Goal: Find contact information: Find contact information

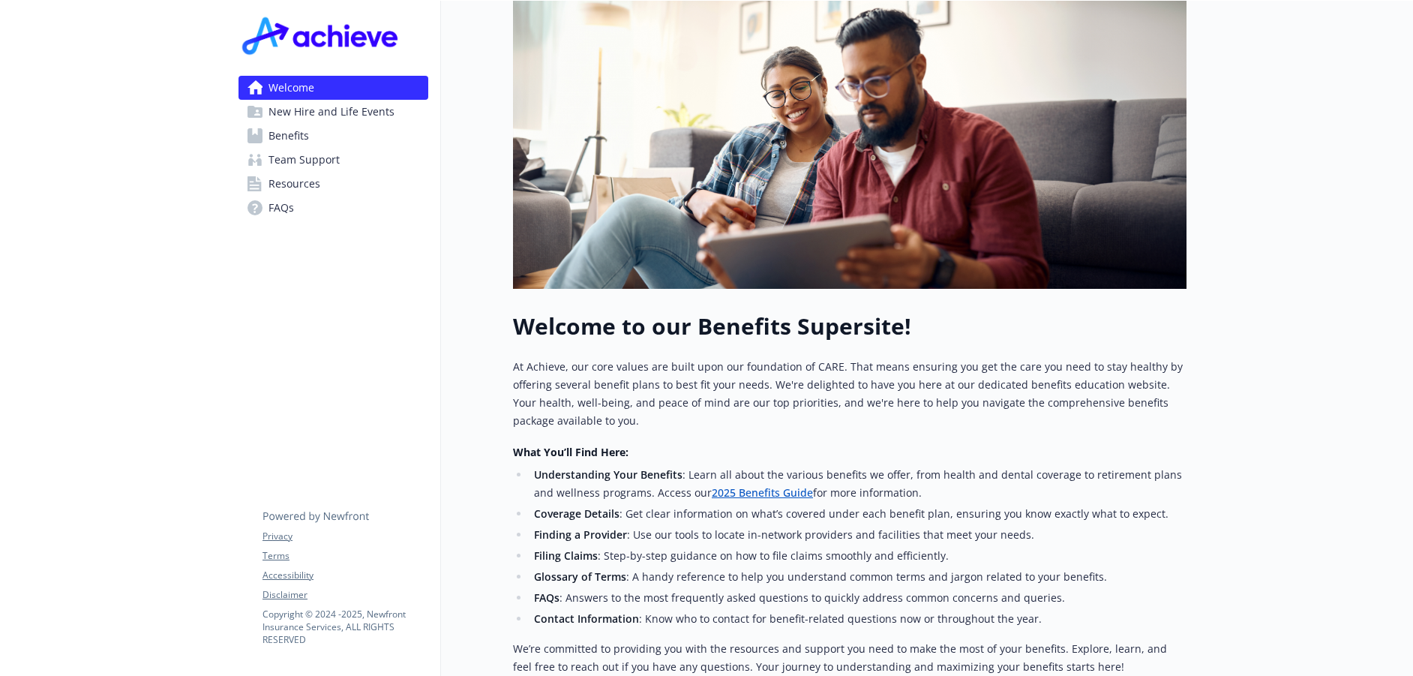
scroll to position [407, 0]
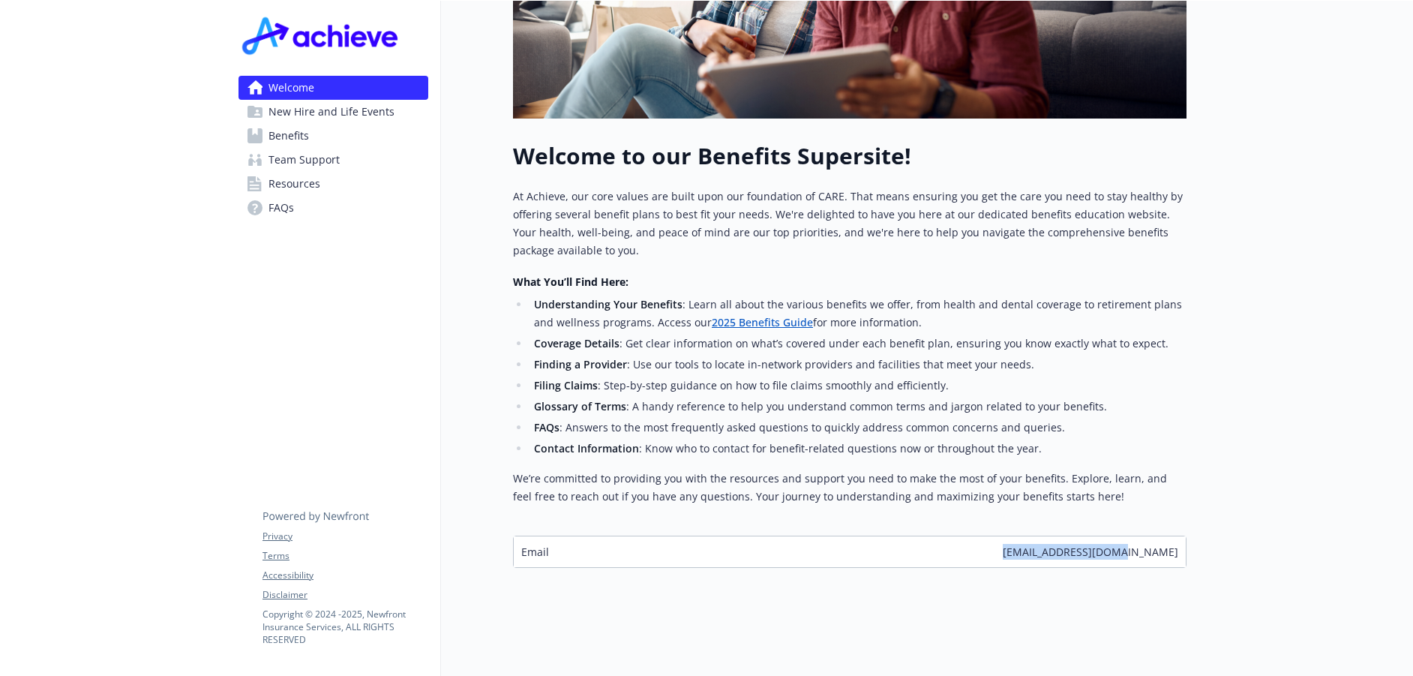
drag, startPoint x: 1064, startPoint y: 575, endPoint x: 1185, endPoint y: 566, distance: 121.1
click at [1185, 566] on div "Welcome Explore company benefits Team support benefits Get new hire information…" at bounding box center [814, 95] width 746 height 980
copy span "[EMAIL_ADDRESS][DOMAIN_NAME]"
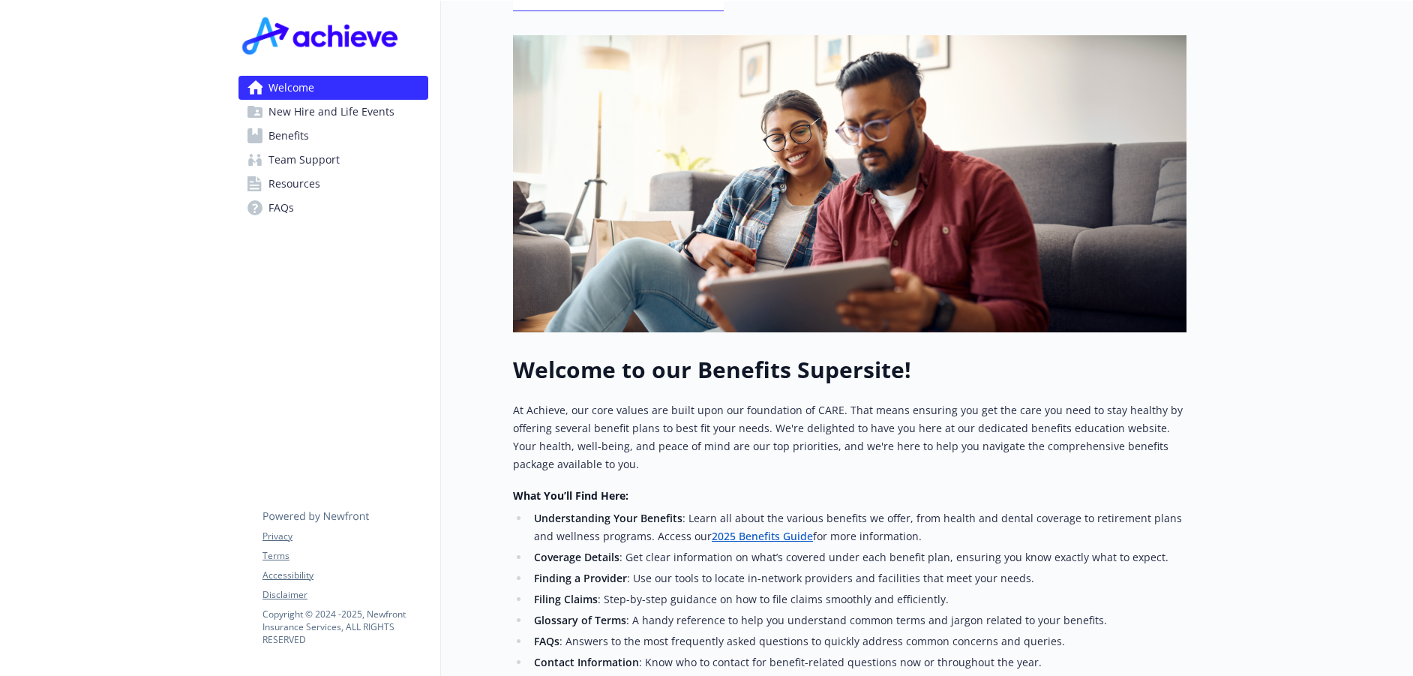
click at [345, 164] on link "Team Support" at bounding box center [334, 160] width 190 height 24
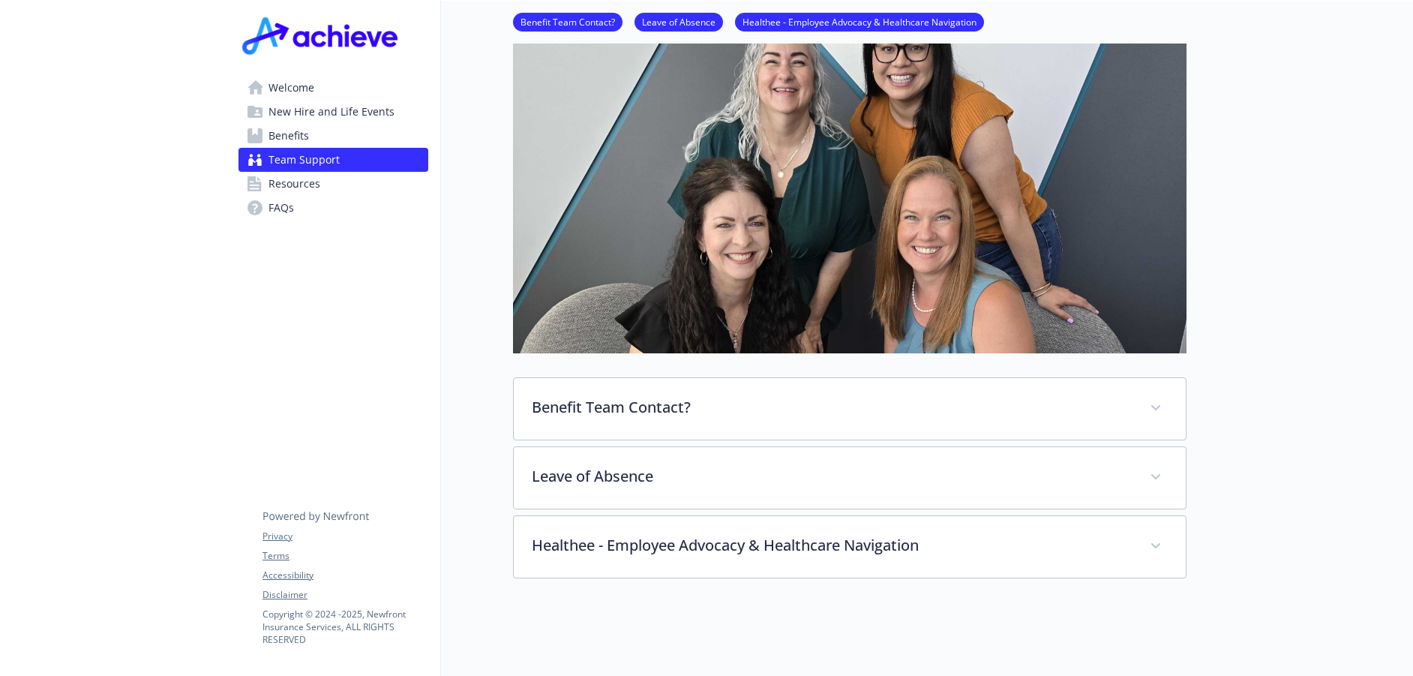
scroll to position [225, 0]
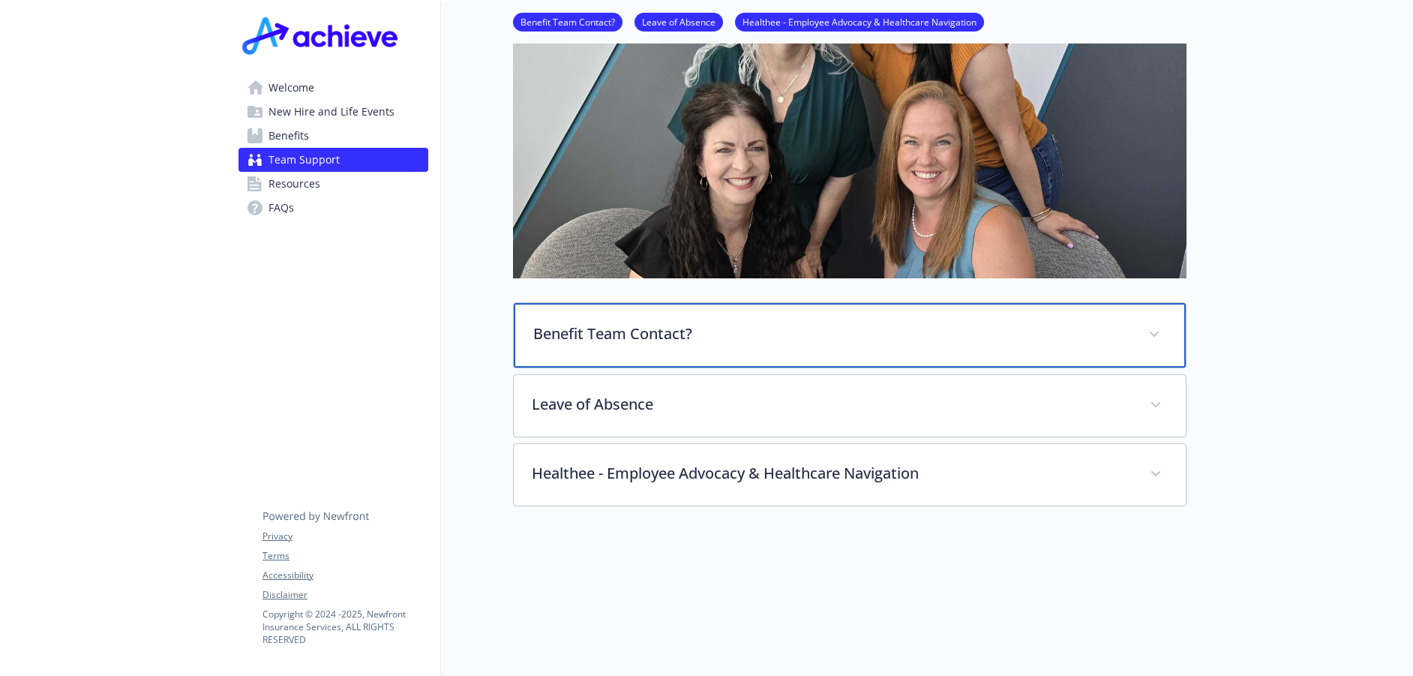
click at [626, 329] on p "Benefit Team Contact?" at bounding box center [831, 334] width 597 height 23
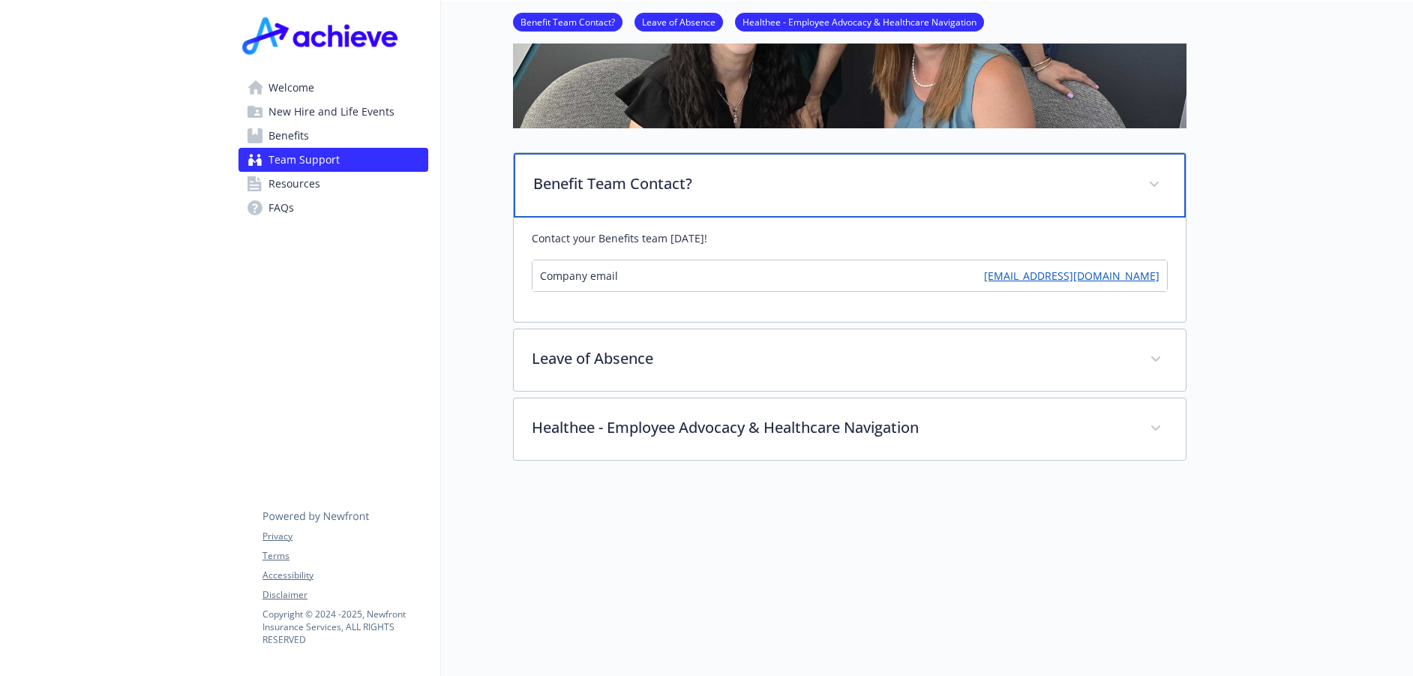
scroll to position [450, 0]
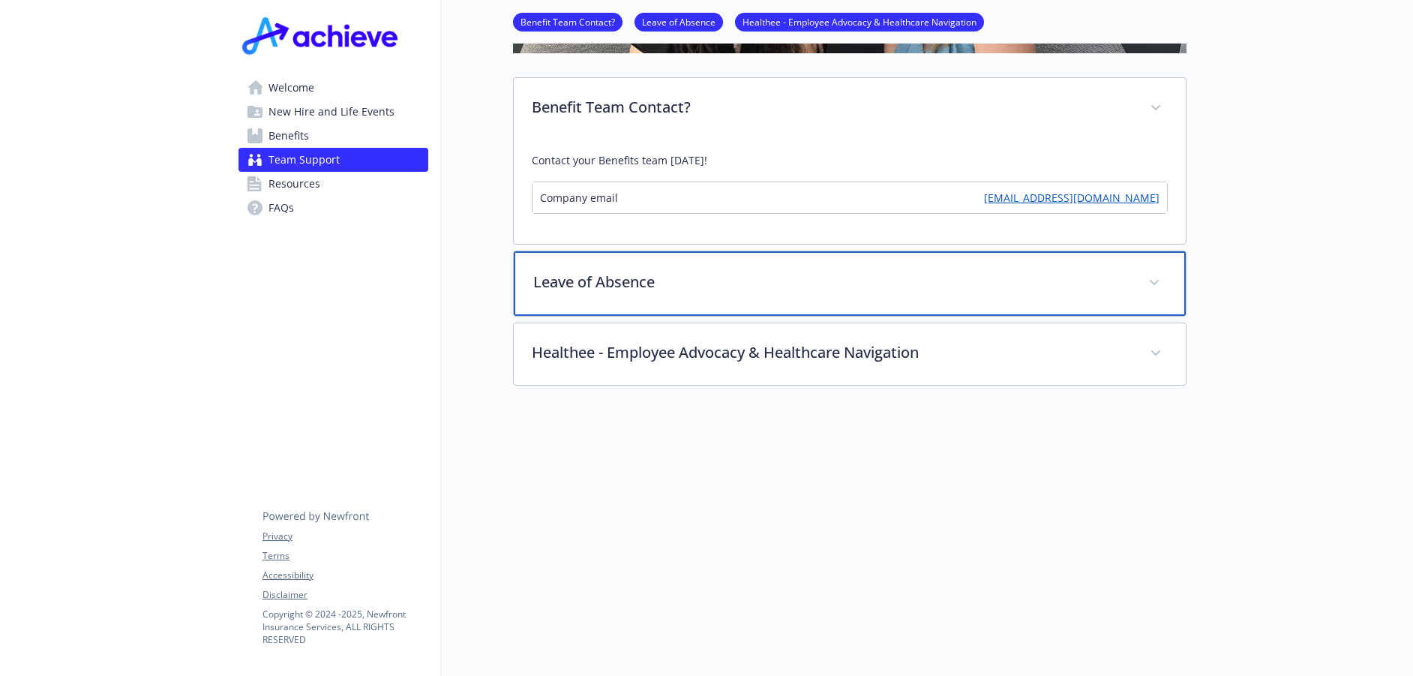
click at [643, 287] on p "Leave of Absence" at bounding box center [831, 282] width 597 height 23
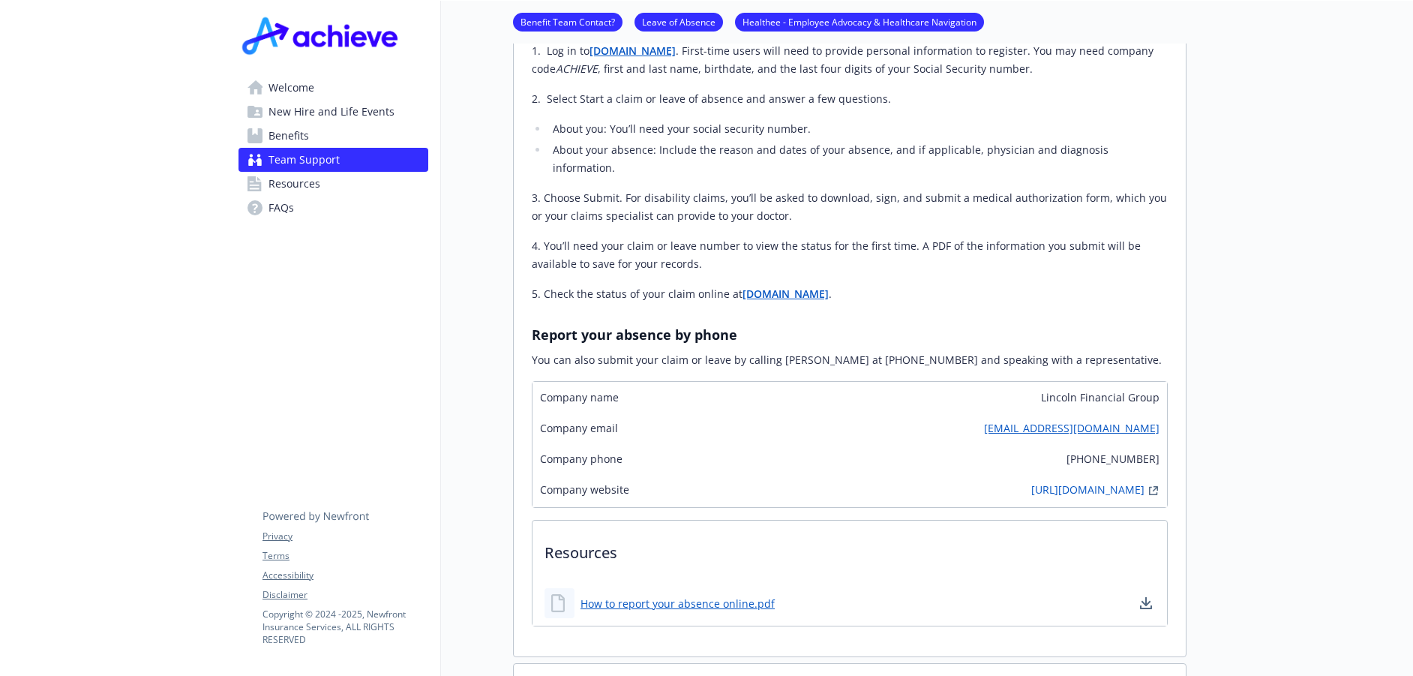
scroll to position [1125, 0]
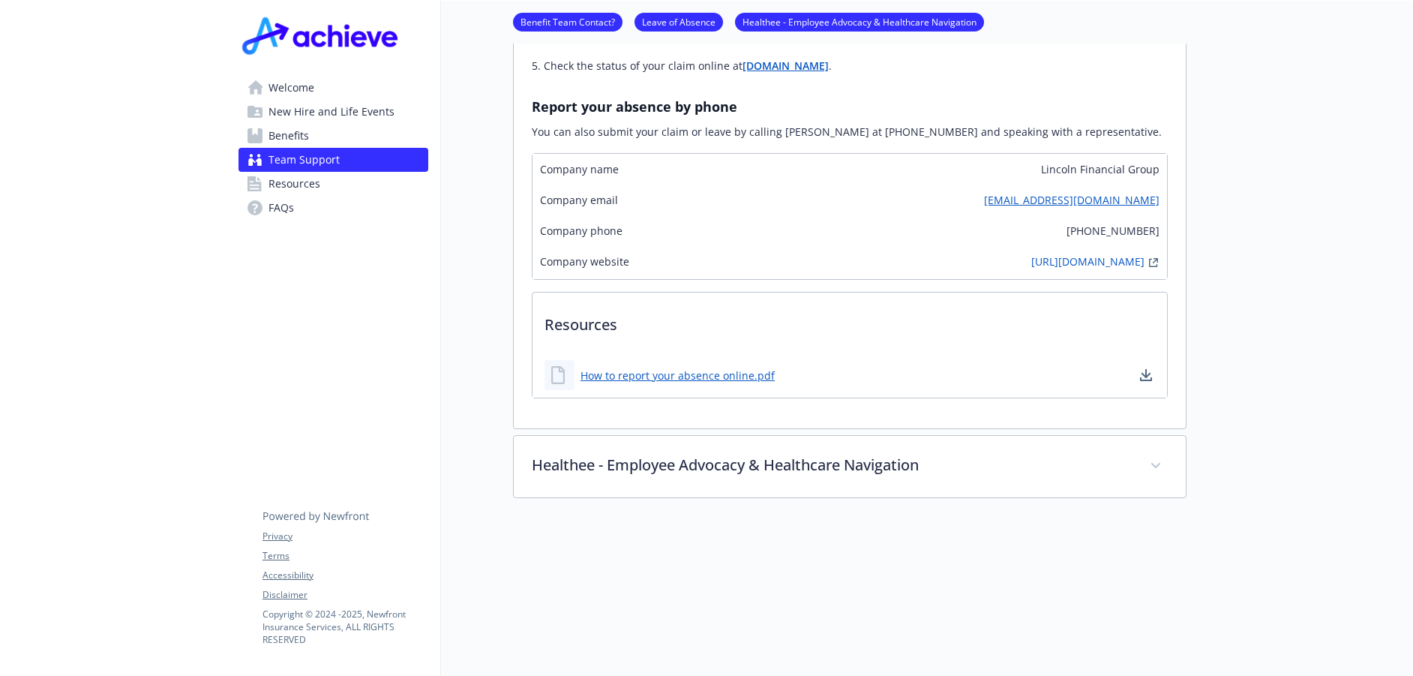
click at [314, 182] on span "Resources" at bounding box center [295, 184] width 52 height 24
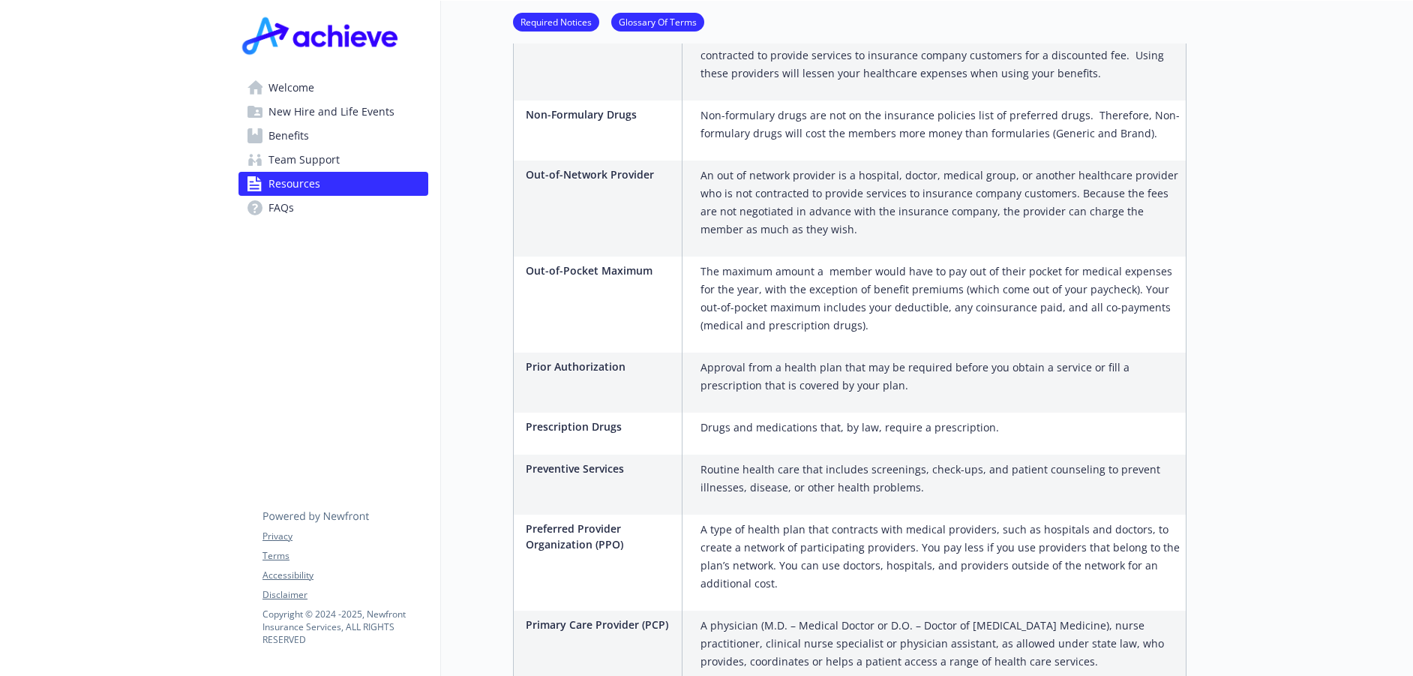
scroll to position [2475, 0]
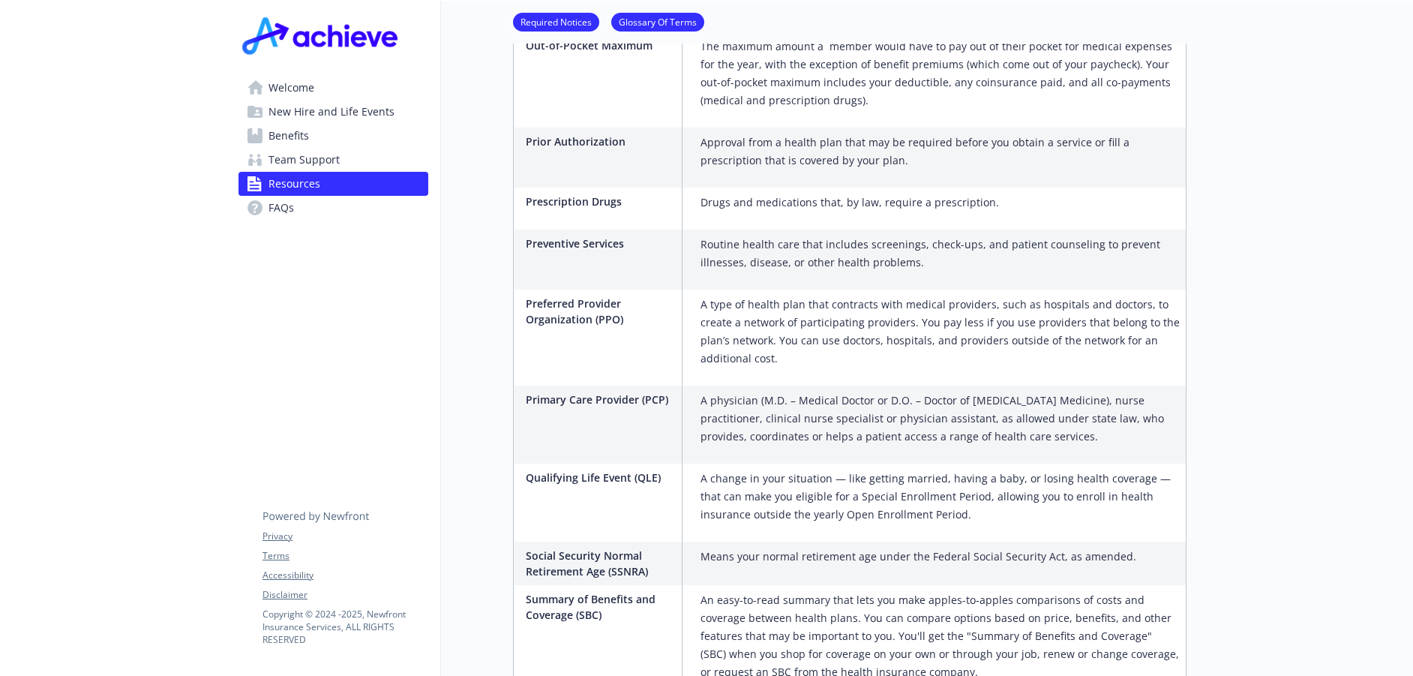
click at [284, 92] on span "Welcome" at bounding box center [292, 88] width 46 height 24
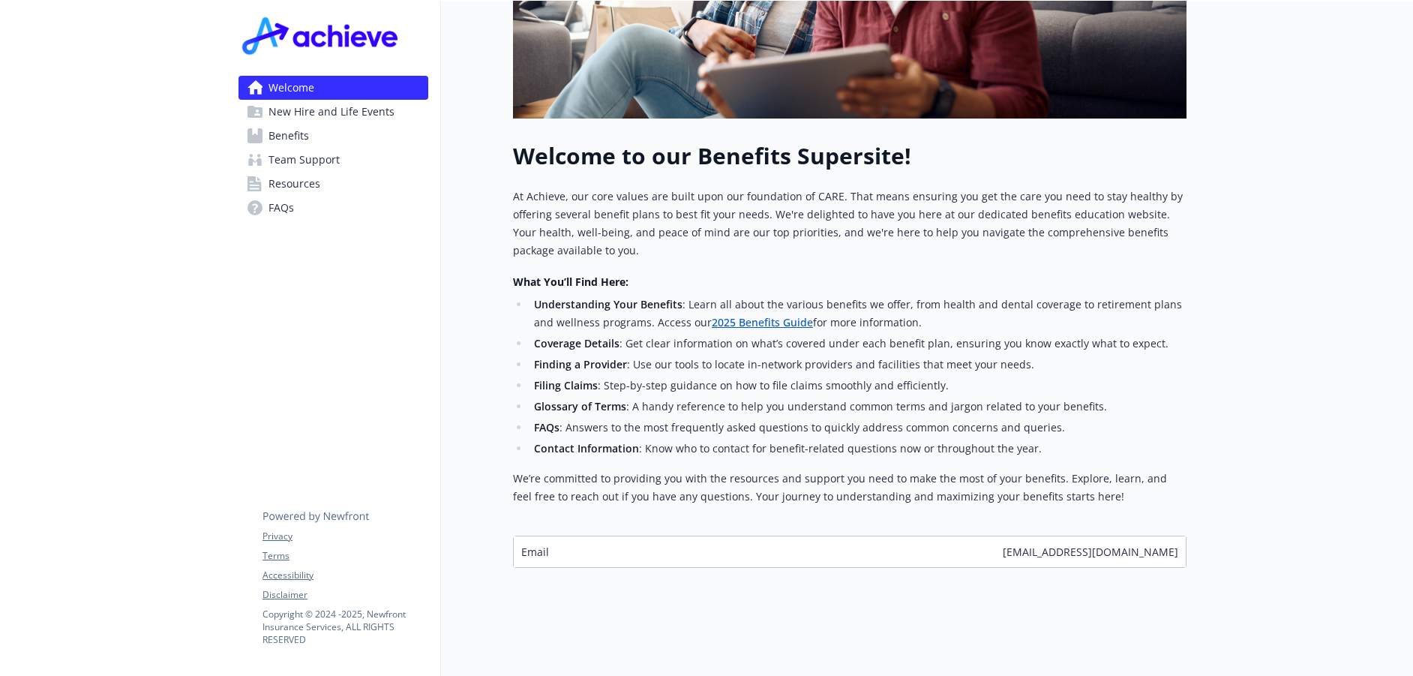
click at [306, 134] on span "Benefits" at bounding box center [289, 136] width 41 height 24
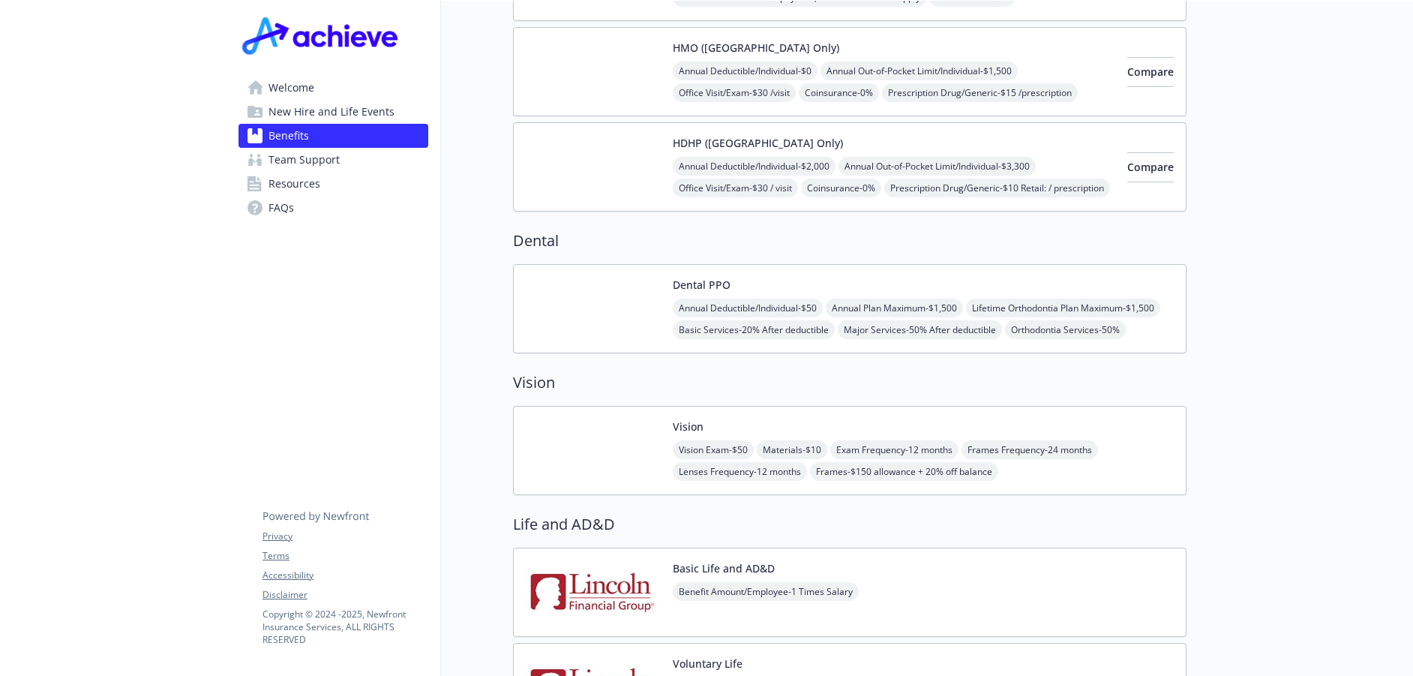
scroll to position [857, 0]
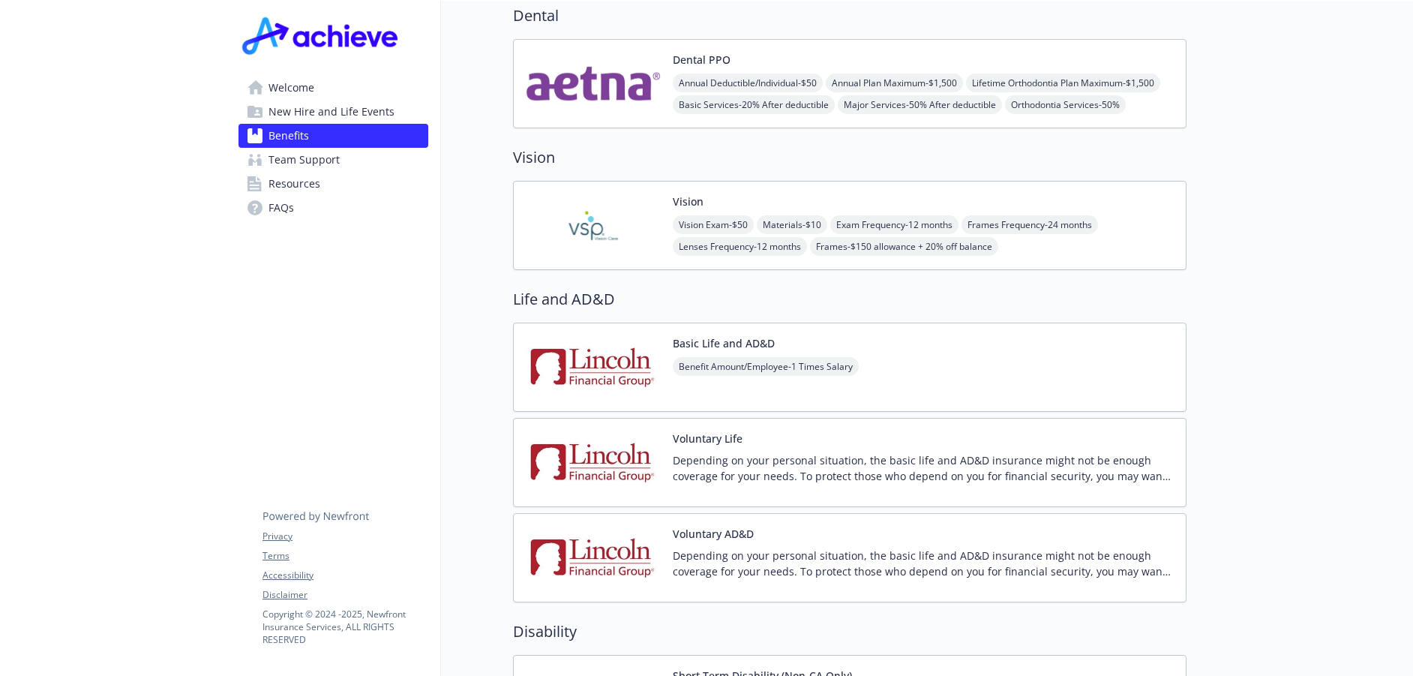
click at [296, 165] on span "Team Support" at bounding box center [304, 160] width 71 height 24
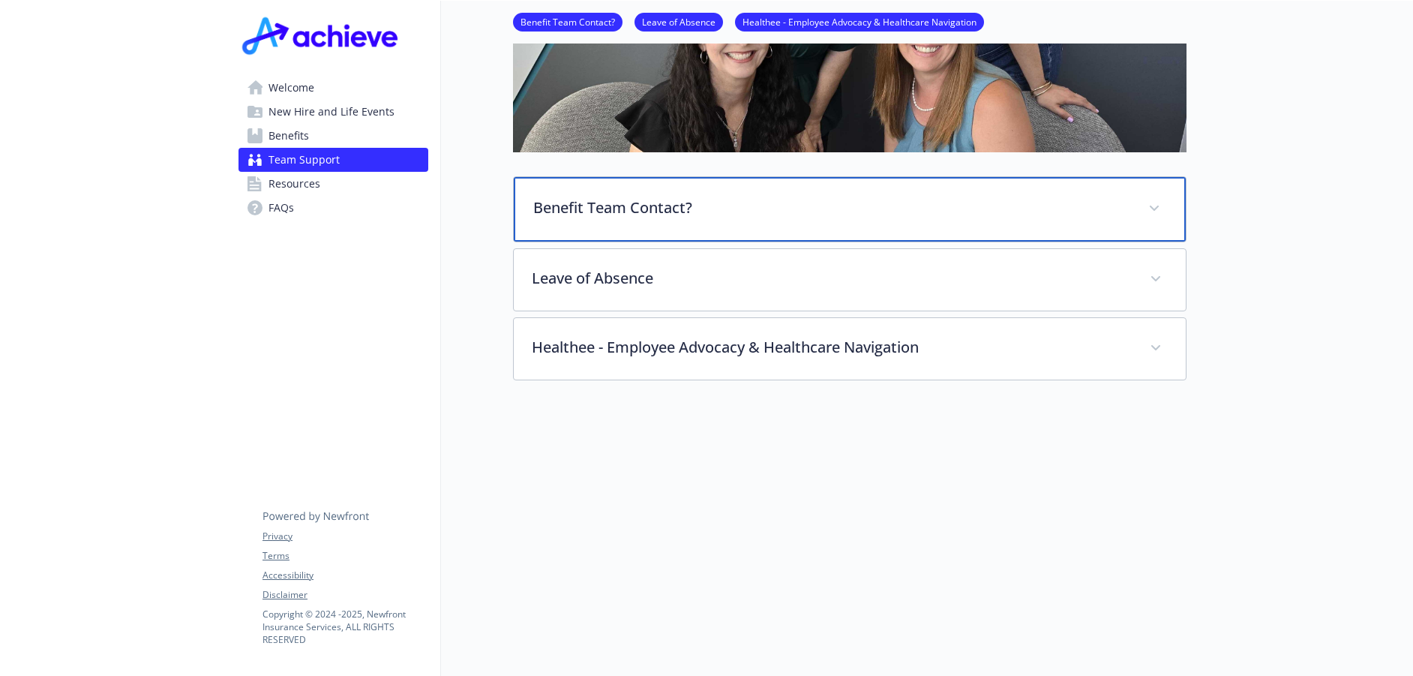
scroll to position [362, 0]
click at [581, 211] on div "Benefit Team Contact?" at bounding box center [850, 209] width 672 height 65
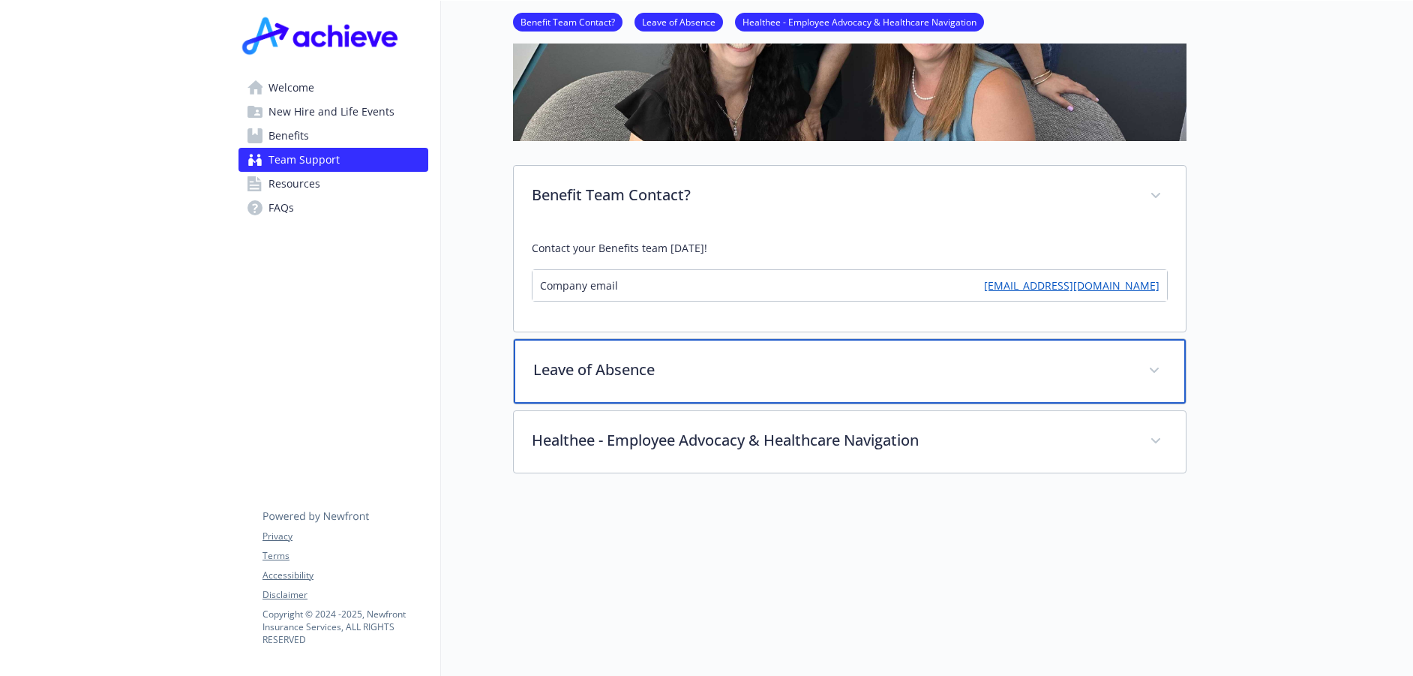
click at [593, 362] on p "Leave of Absence" at bounding box center [831, 370] width 597 height 23
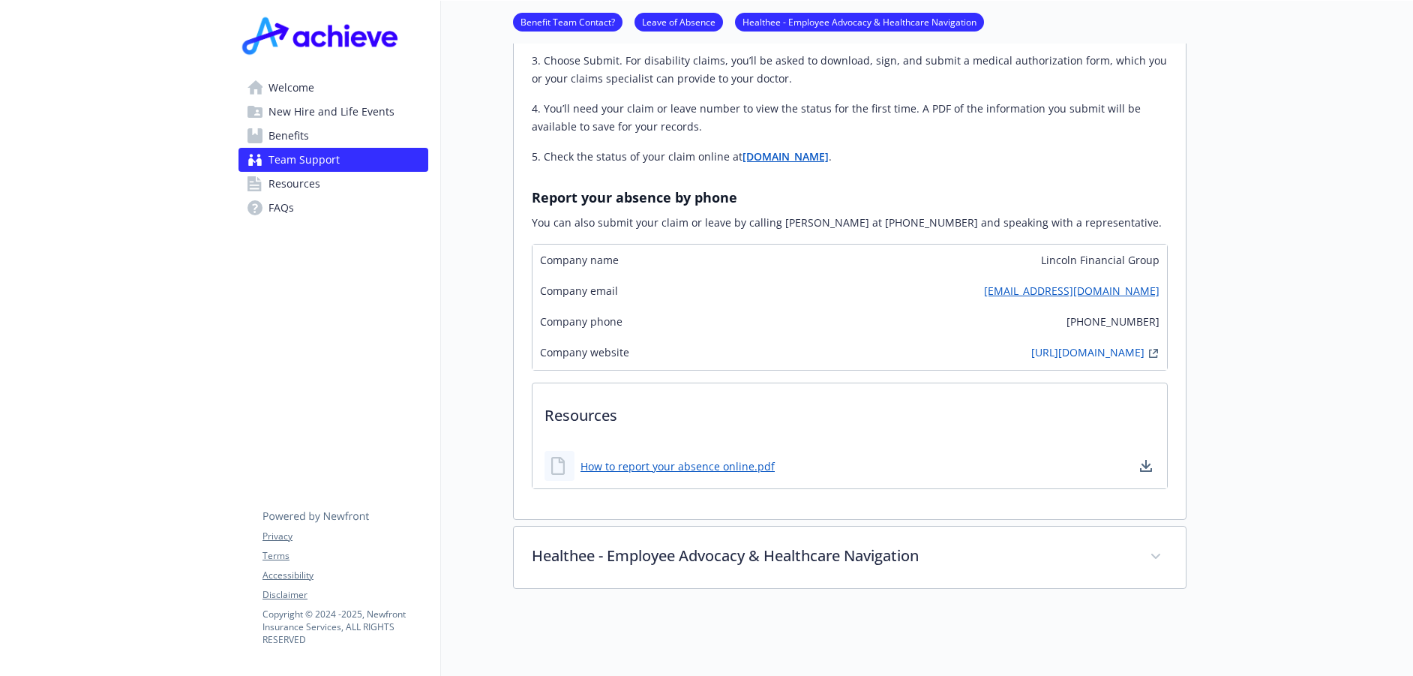
scroll to position [1112, 0]
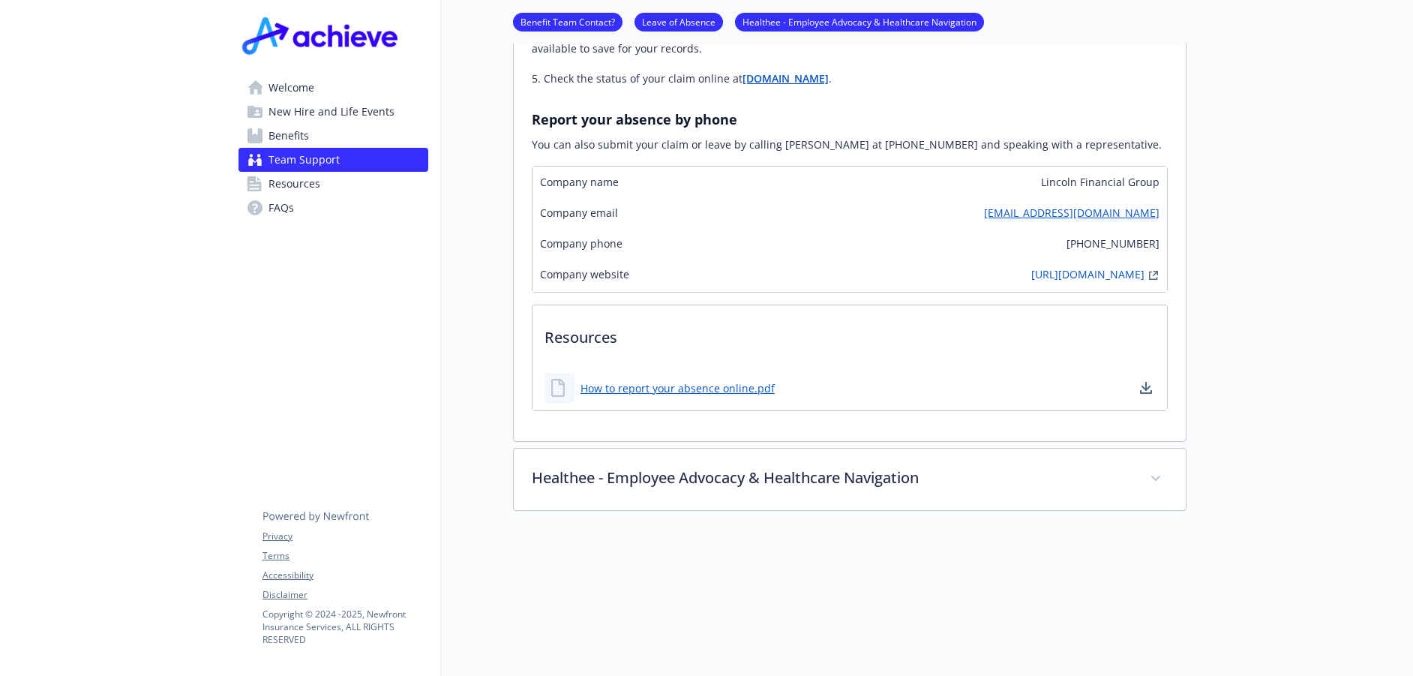
click at [313, 185] on span "Resources" at bounding box center [295, 184] width 52 height 24
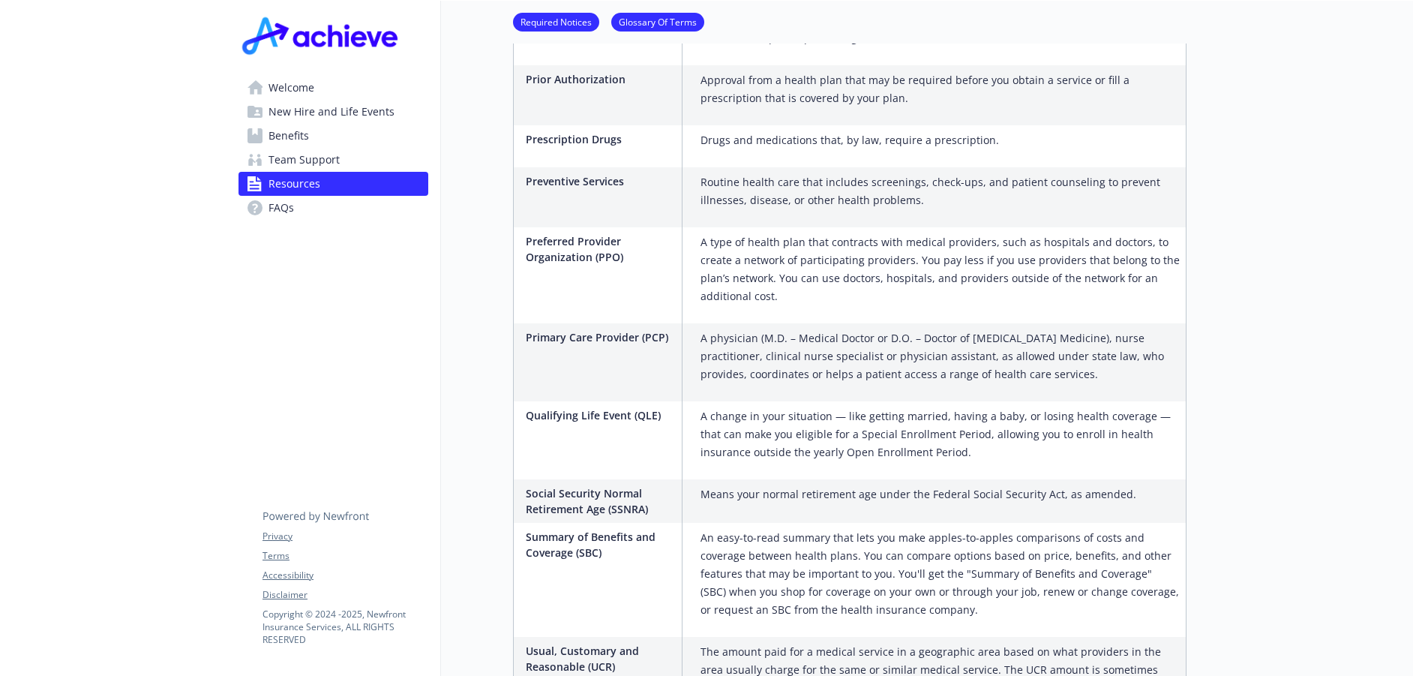
scroll to position [2739, 0]
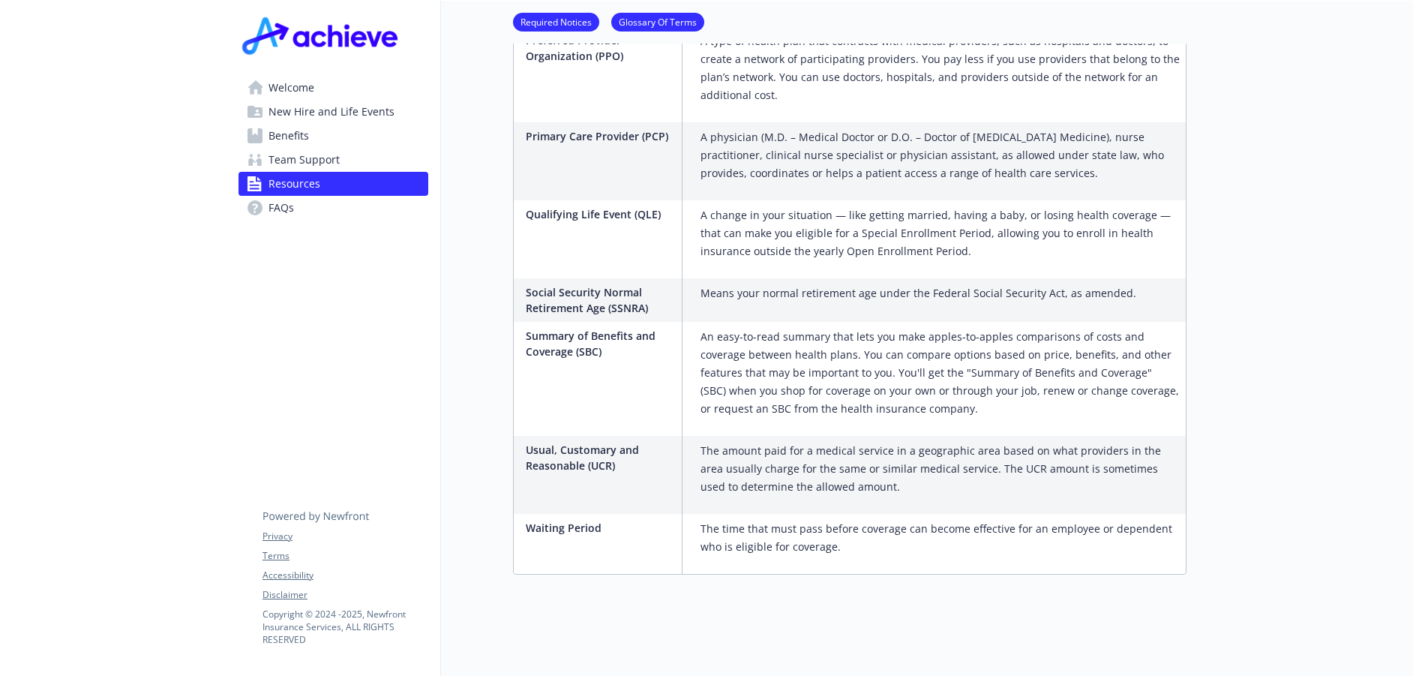
click at [326, 112] on span "New Hire and Life Events" at bounding box center [332, 112] width 126 height 24
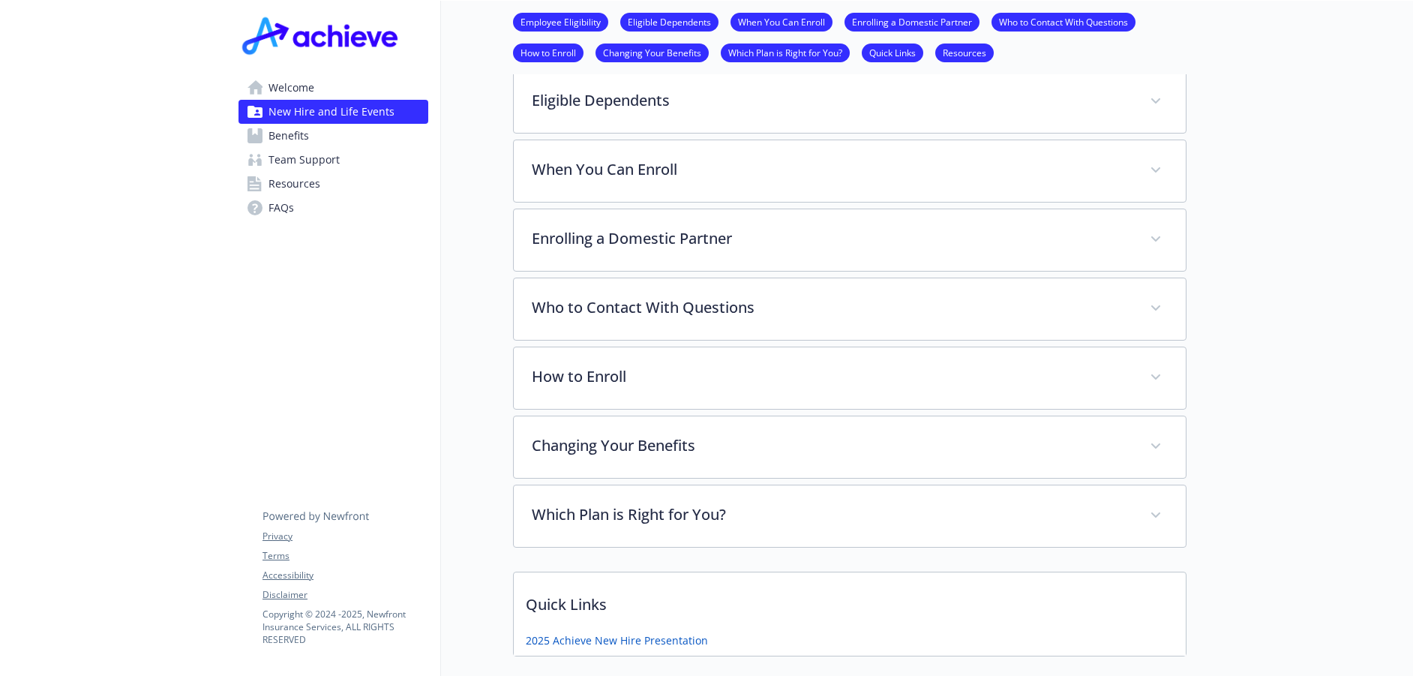
scroll to position [935, 0]
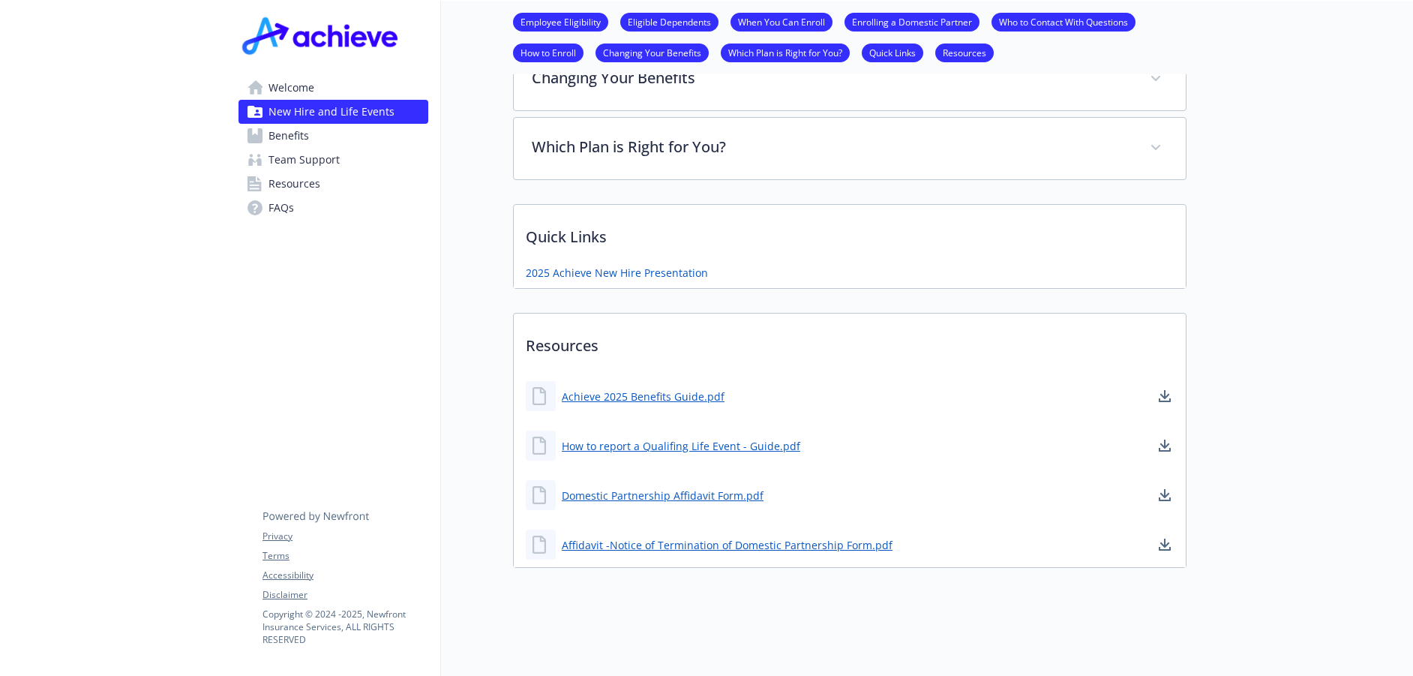
click at [284, 86] on span "Welcome" at bounding box center [292, 88] width 46 height 24
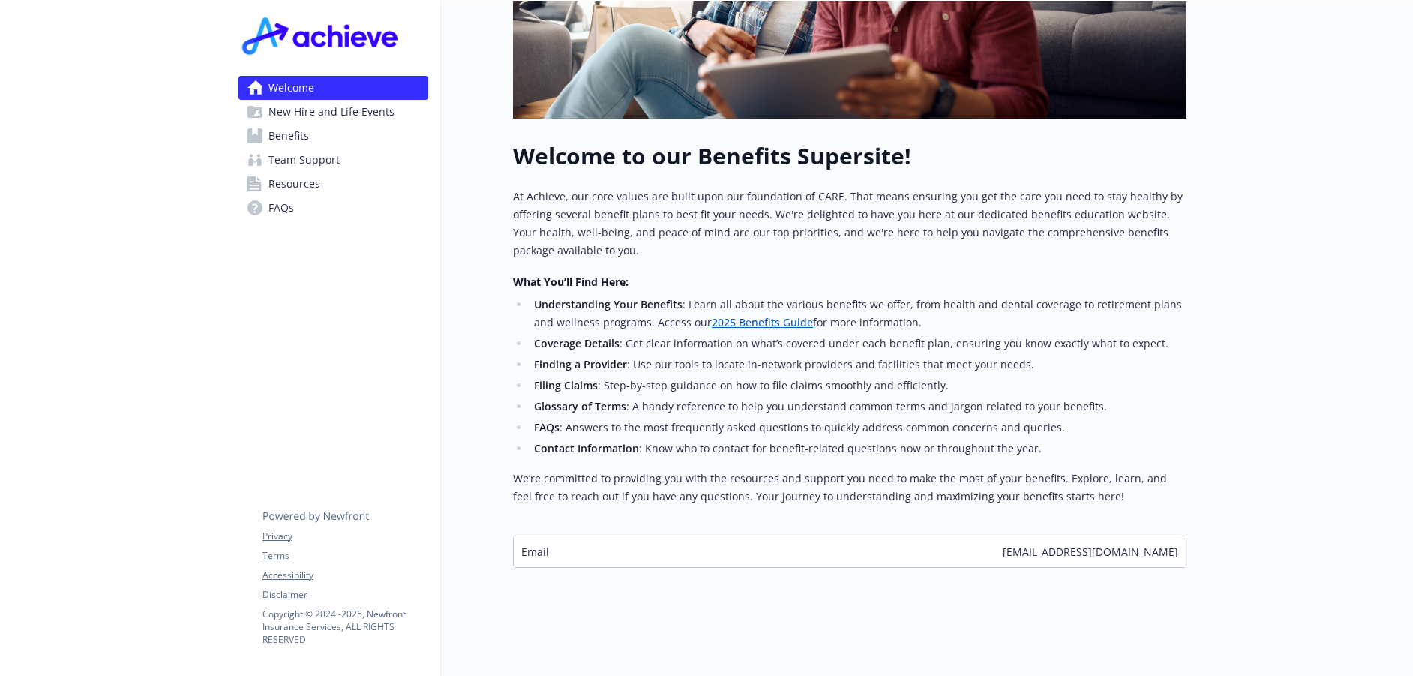
scroll to position [182, 0]
